Goal: Complete application form

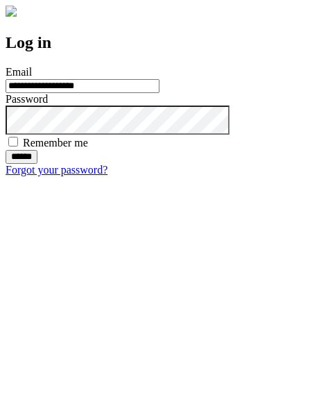
type input "**********"
click at [37, 164] on input "******" at bounding box center [22, 157] width 32 height 14
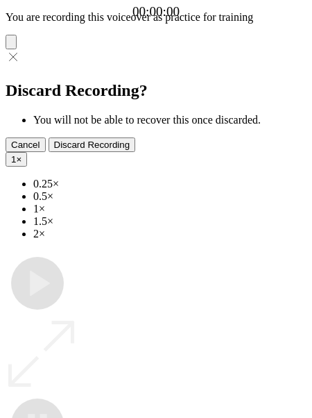
type input "**********"
